Goal: Check status: Check status

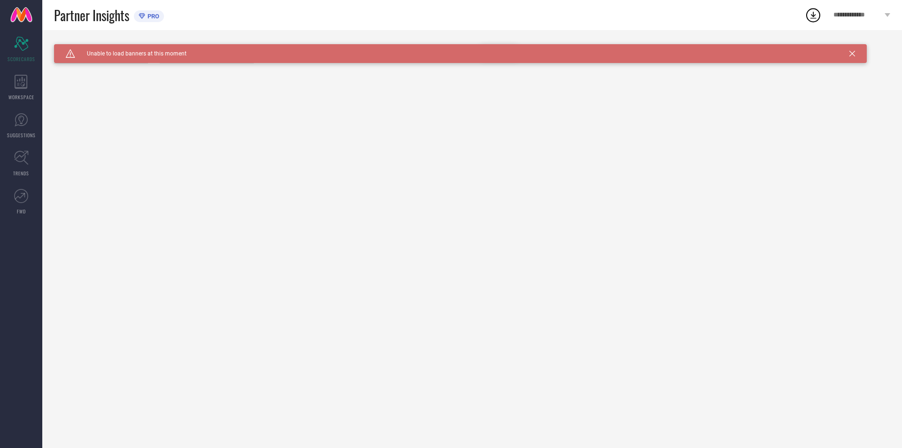
type input "Women-Dresses"
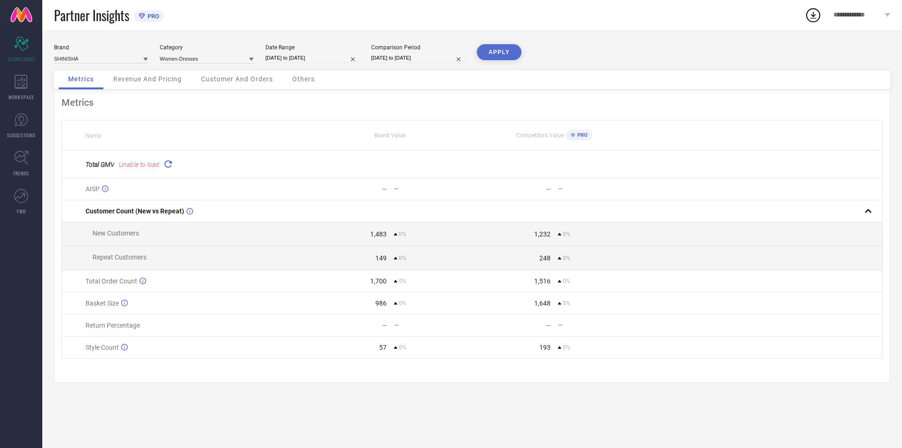
select select "3"
select select "2025"
select select "4"
select select "2025"
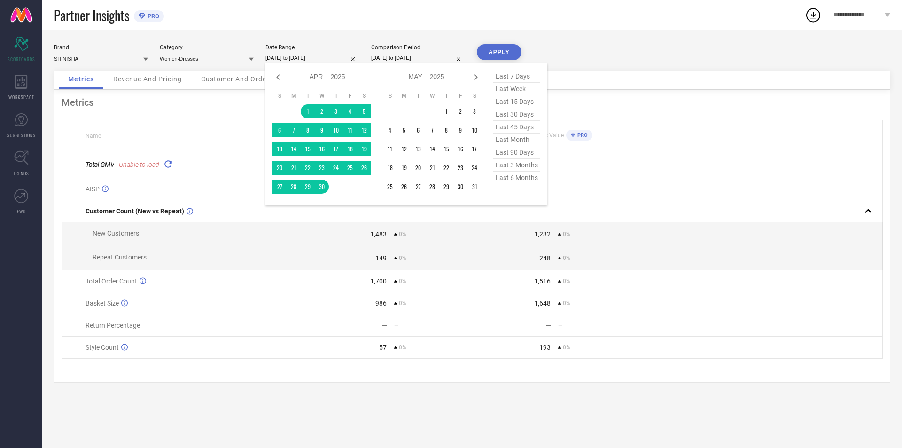
click at [337, 57] on input "[DATE] to [DATE]" at bounding box center [313, 58] width 94 height 10
click at [476, 78] on icon at bounding box center [476, 77] width 3 height 6
select select "4"
select select "2025"
select select "5"
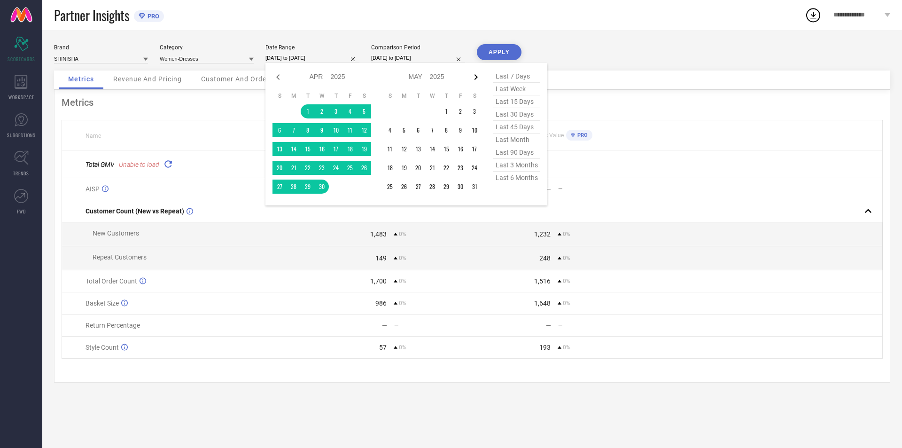
select select "2025"
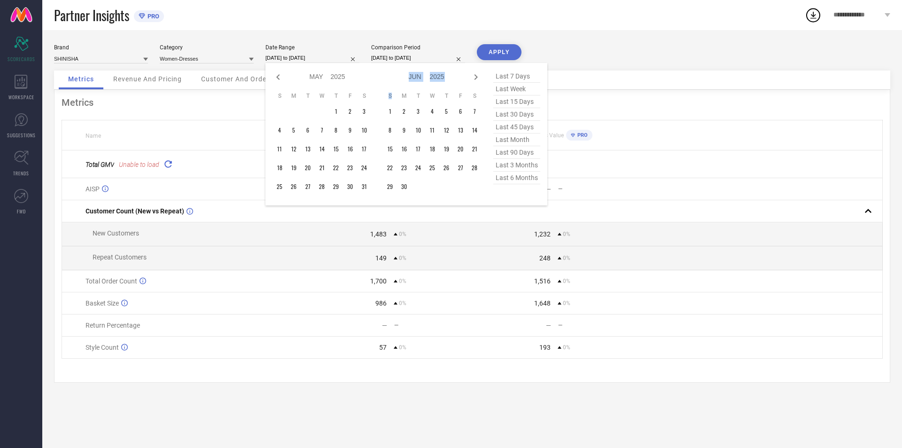
click at [476, 78] on icon at bounding box center [476, 77] width 3 height 6
select select "5"
select select "2025"
select select "6"
select select "2025"
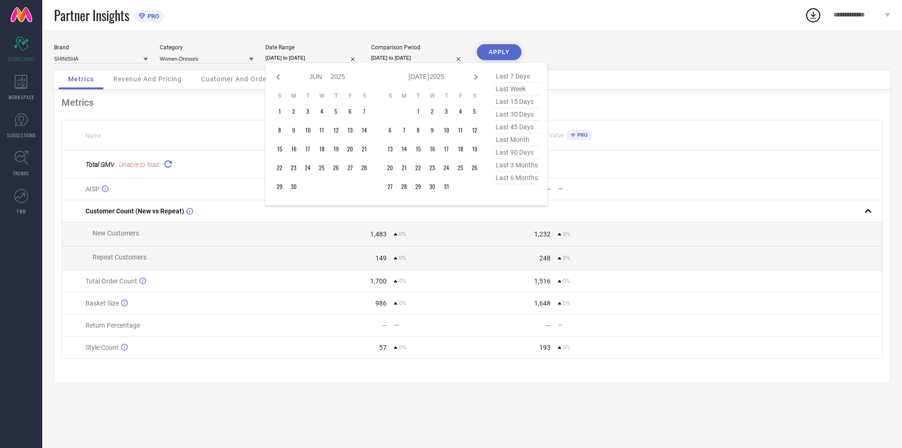
click at [476, 78] on icon at bounding box center [476, 77] width 3 height 6
select select "6"
select select "2025"
select select "7"
select select "2025"
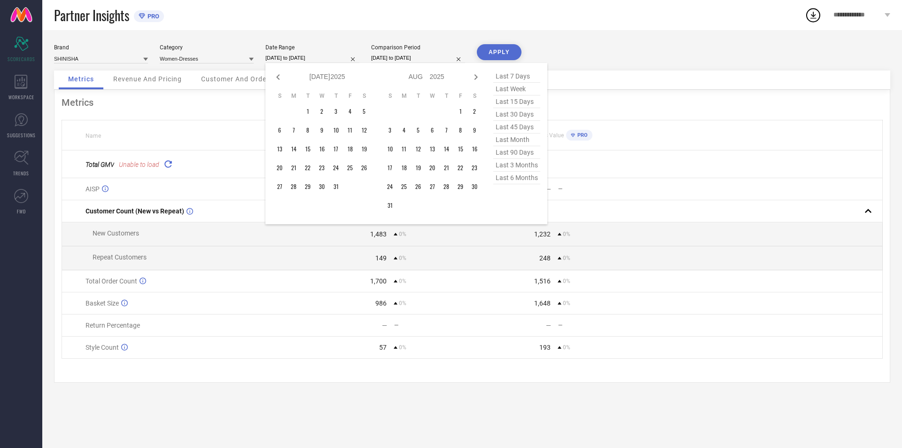
click at [476, 78] on icon at bounding box center [476, 77] width 3 height 6
select select "7"
select select "2025"
select select "8"
select select "2025"
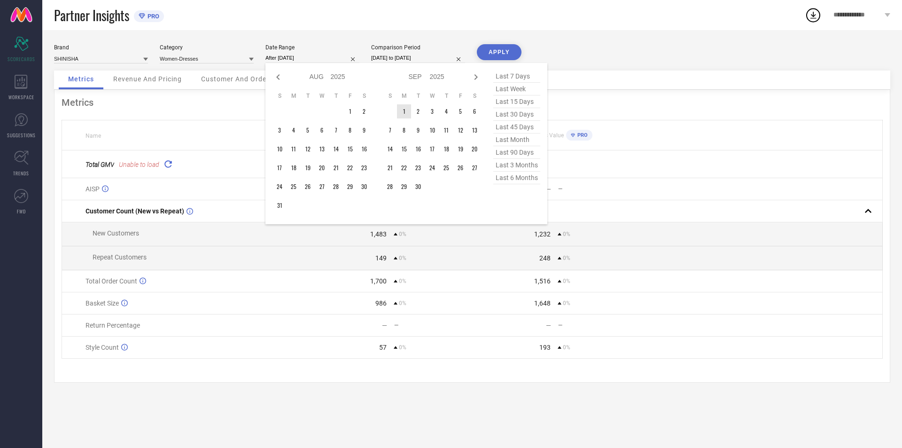
click at [407, 110] on td "1" at bounding box center [404, 111] width 14 height 14
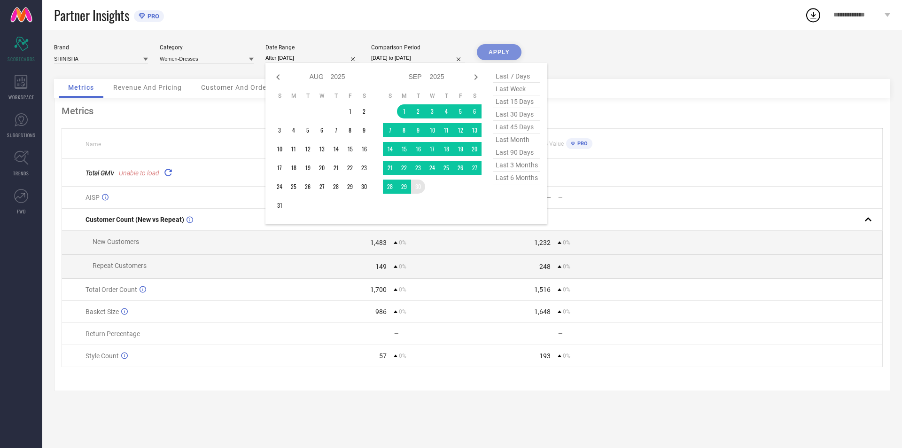
type input "[DATE] to [DATE]"
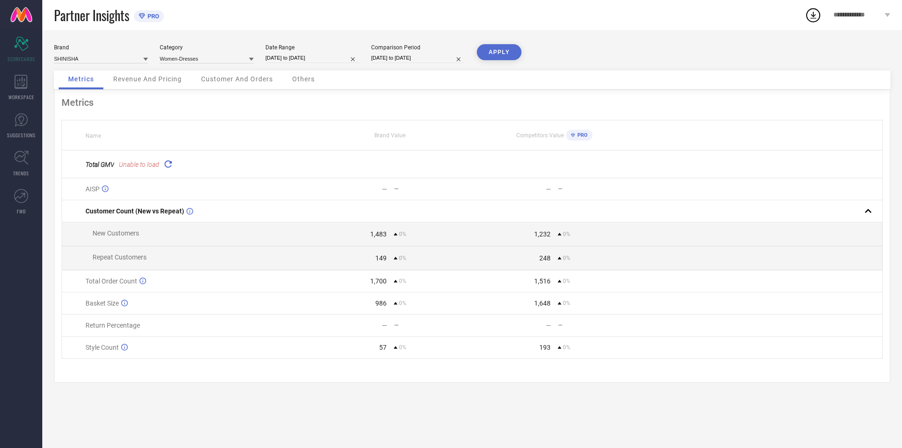
click at [435, 58] on input "[DATE] to [DATE]" at bounding box center [418, 58] width 94 height 10
select select "3"
select select "2025"
select select "4"
select select "2025"
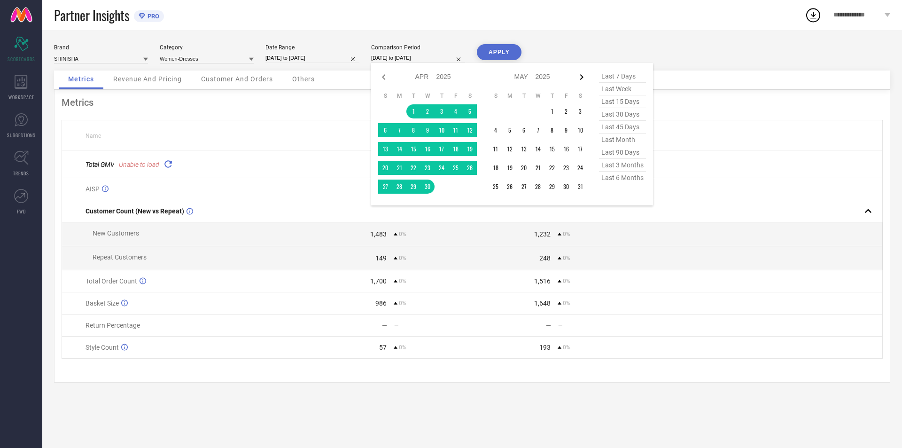
click at [581, 79] on icon at bounding box center [582, 77] width 3 height 6
select select "4"
select select "2025"
select select "5"
select select "2025"
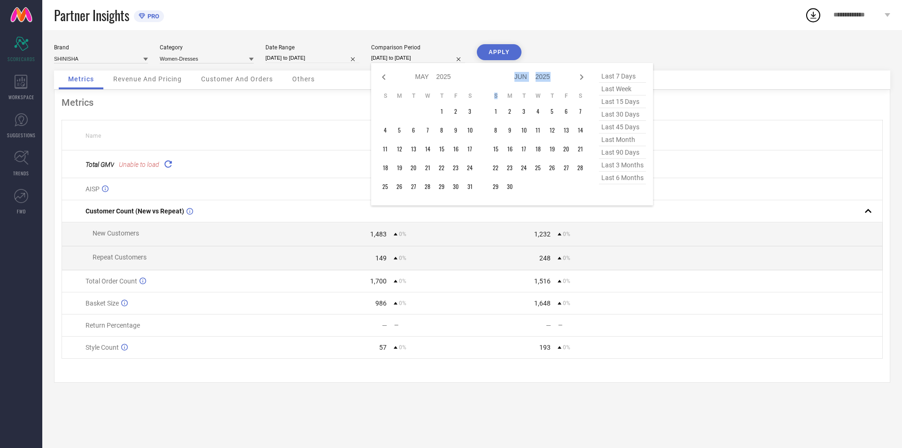
click at [581, 79] on icon at bounding box center [582, 77] width 3 height 6
select select "5"
select select "2025"
select select "6"
select select "2025"
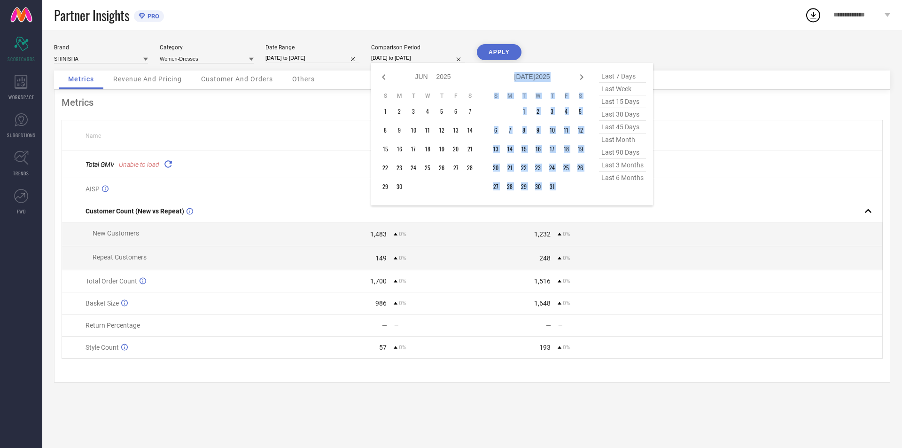
click at [581, 79] on icon at bounding box center [582, 77] width 3 height 6
select select "6"
select select "2025"
select select "7"
select select "2025"
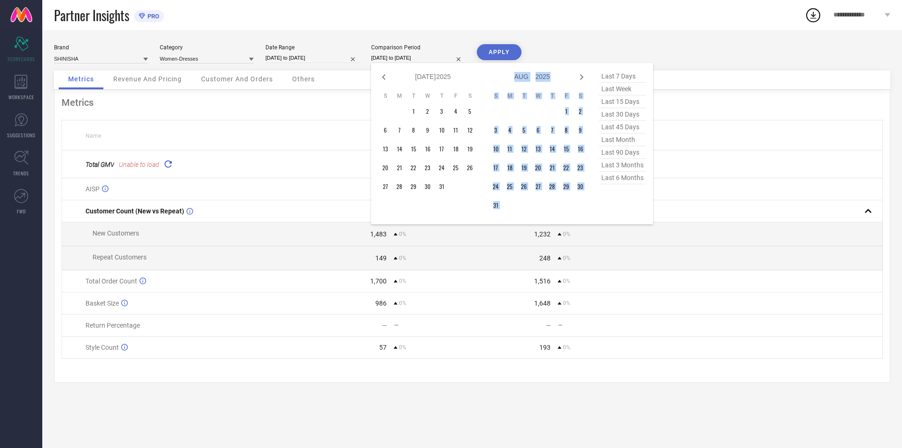
click at [581, 79] on icon at bounding box center [582, 77] width 3 height 6
select select "7"
select select "2025"
select select "8"
select select "2025"
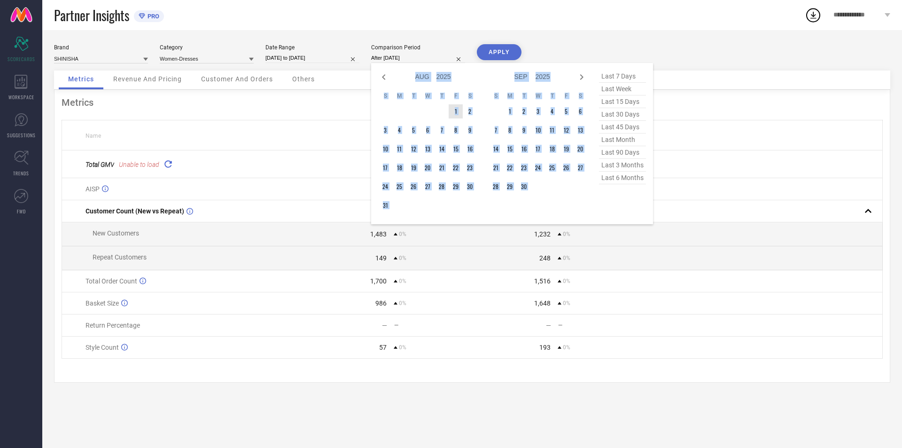
click at [456, 111] on td "1" at bounding box center [456, 111] width 14 height 14
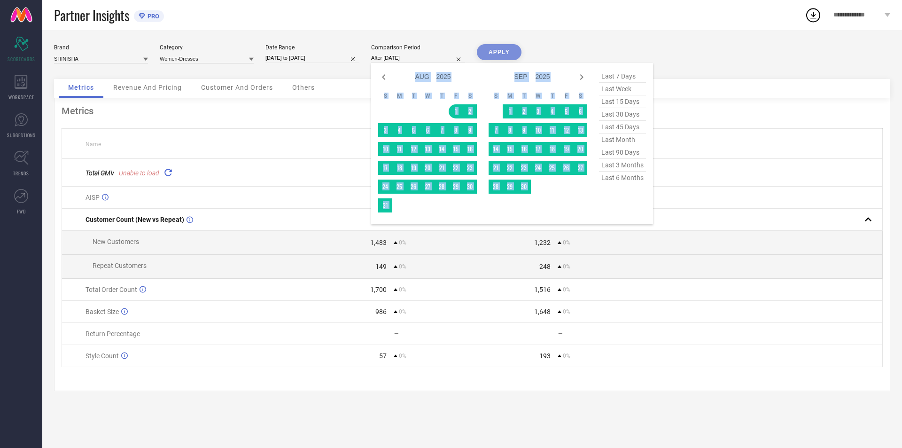
click at [579, 212] on div "Jan Feb Mar Apr May Jun [DATE] Aug Sep Oct Nov [DATE] 2016 2017 2018 2019 2020 …" at bounding box center [538, 143] width 99 height 147
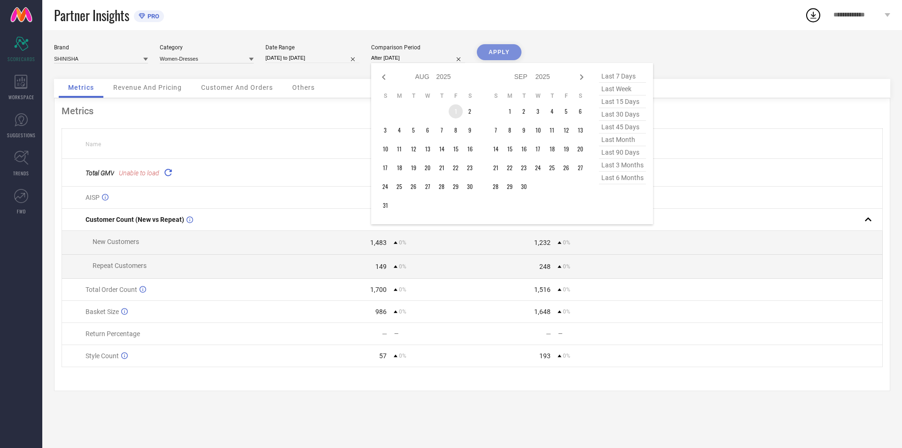
type input "[DATE] to [DATE]"
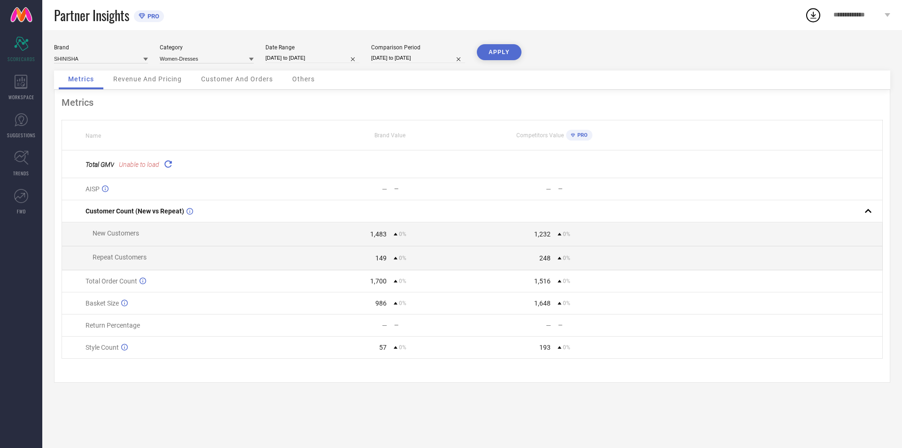
click at [505, 52] on button "APPLY" at bounding box center [499, 52] width 45 height 16
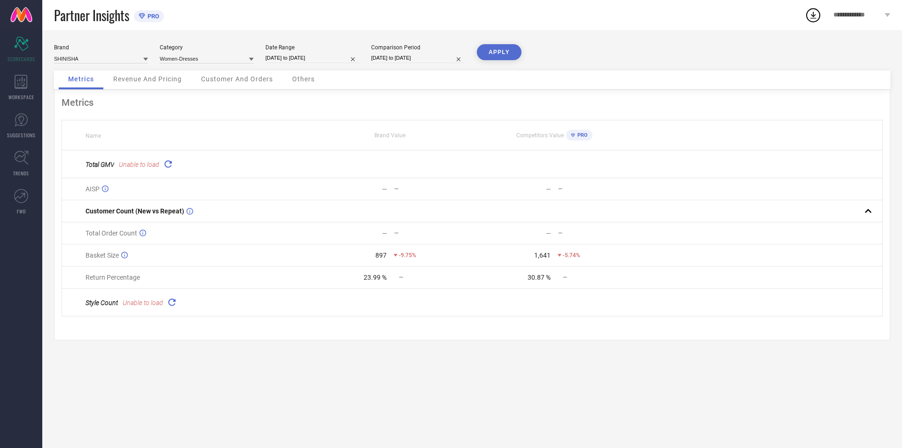
click at [167, 162] on icon at bounding box center [168, 163] width 11 height 11
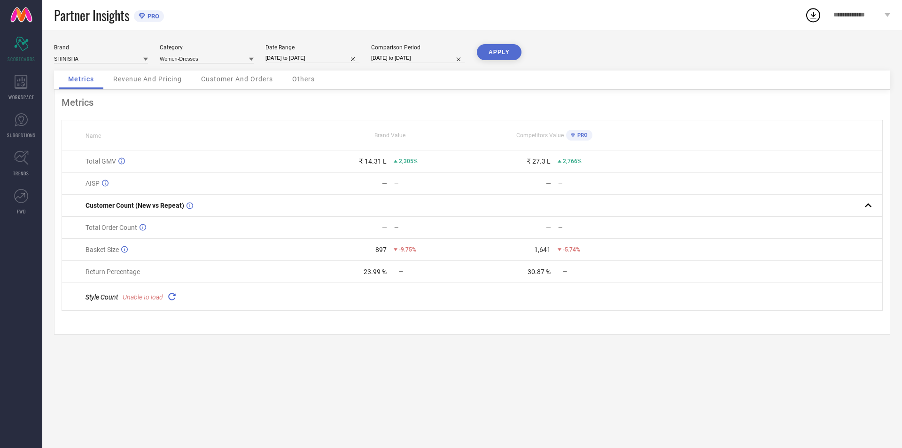
click at [171, 82] on span "Revenue And Pricing" at bounding box center [147, 79] width 69 height 8
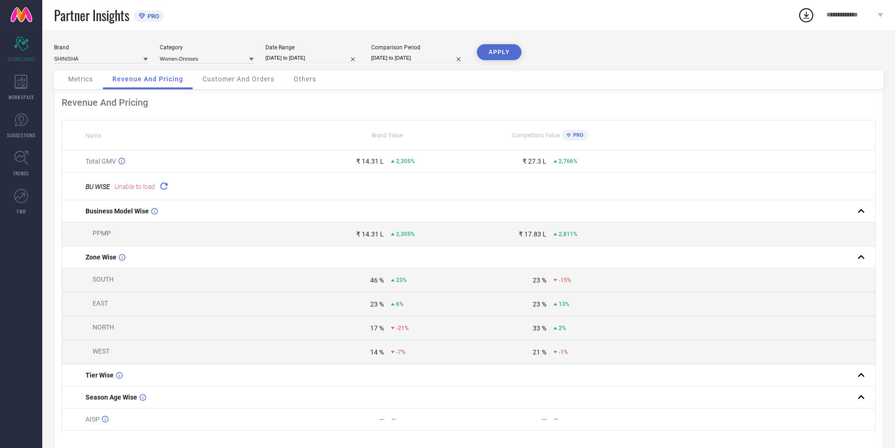
click at [165, 185] on icon at bounding box center [163, 185] width 11 height 11
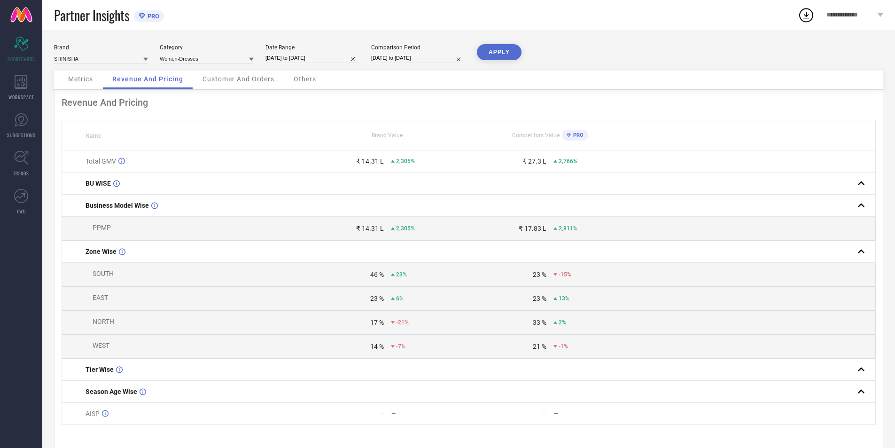
click at [237, 80] on span "Customer And Orders" at bounding box center [239, 79] width 72 height 8
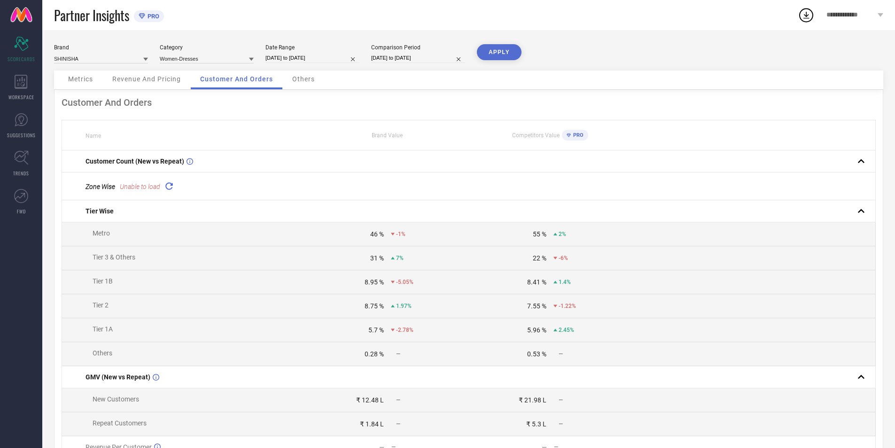
click at [302, 82] on span "Others" at bounding box center [303, 79] width 23 height 8
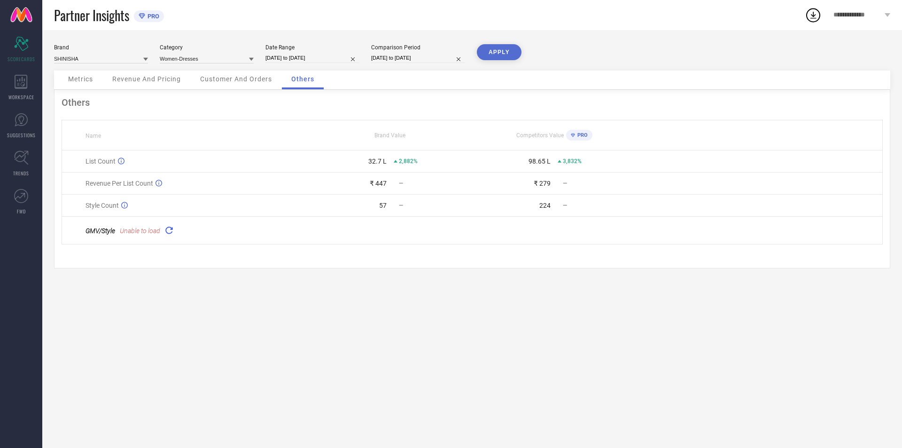
click at [174, 231] on icon at bounding box center [169, 230] width 11 height 11
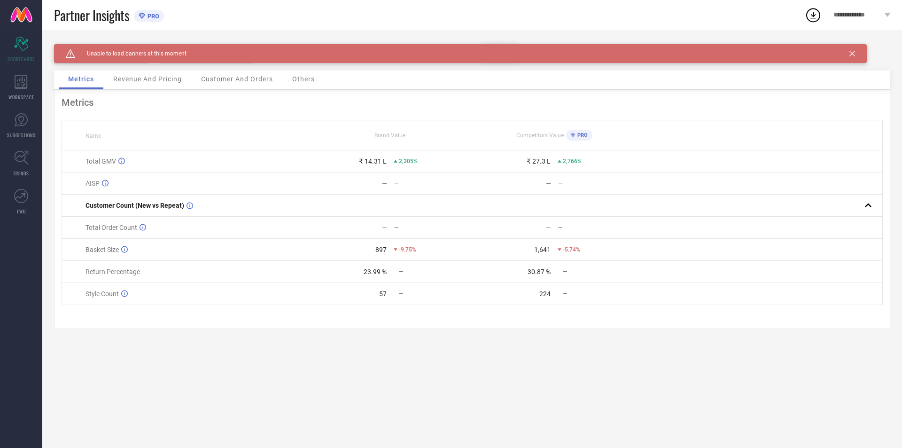
click at [856, 54] on div "Caution Created with Sketch. Unable to load banners at this moment" at bounding box center [460, 53] width 813 height 19
